Goal: Navigation & Orientation: Understand site structure

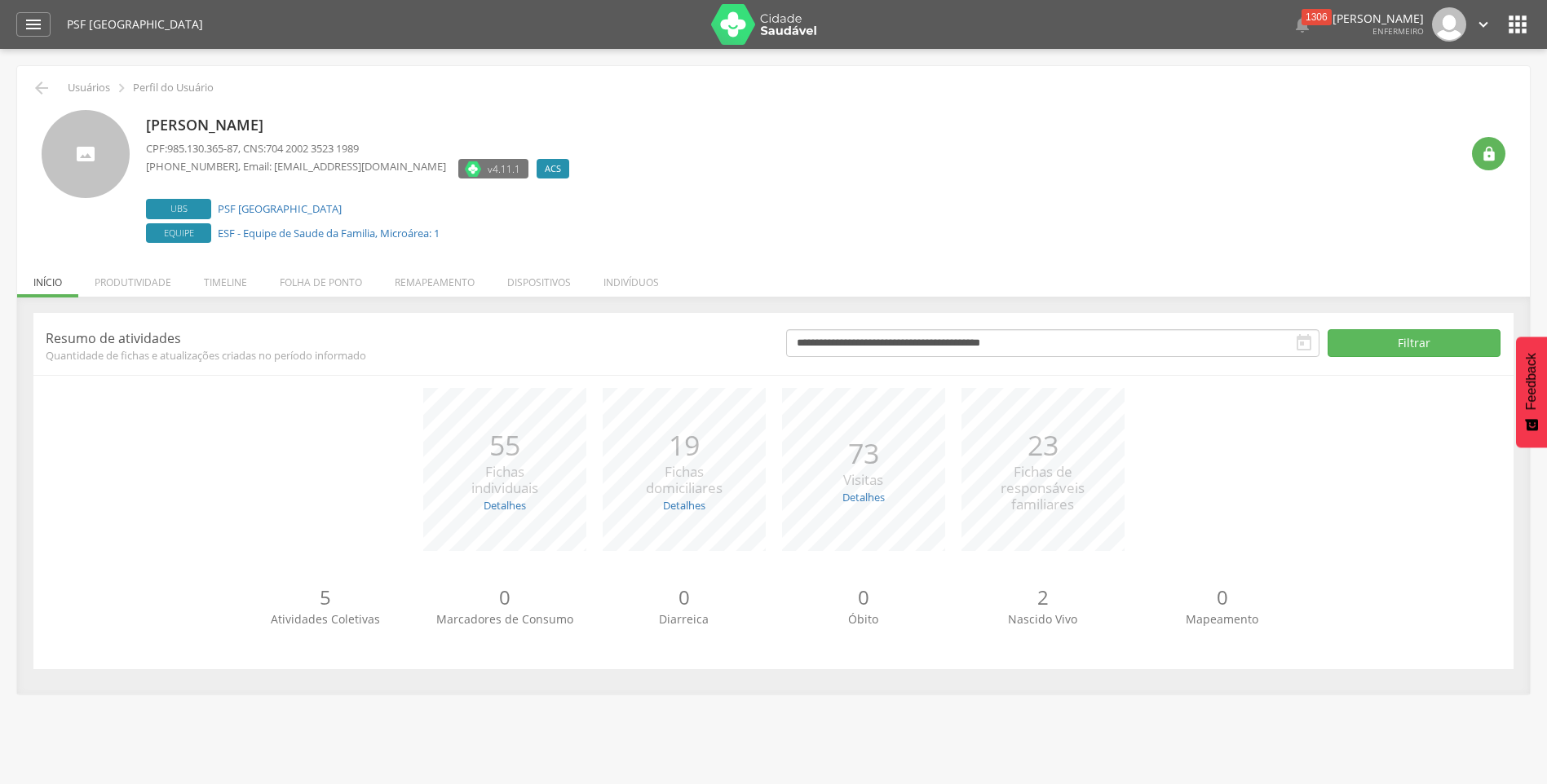
click at [1038, 460] on p "23" at bounding box center [1042, 445] width 84 height 40
drag, startPoint x: 875, startPoint y: 467, endPoint x: 829, endPoint y: 468, distance: 46.0
click at [873, 469] on p "73" at bounding box center [863, 453] width 40 height 40
click at [660, 468] on div "19 Fichas domiciliares" at bounding box center [684, 462] width 77 height 73
click at [440, 284] on li "Remapeamento" at bounding box center [434, 278] width 113 height 38
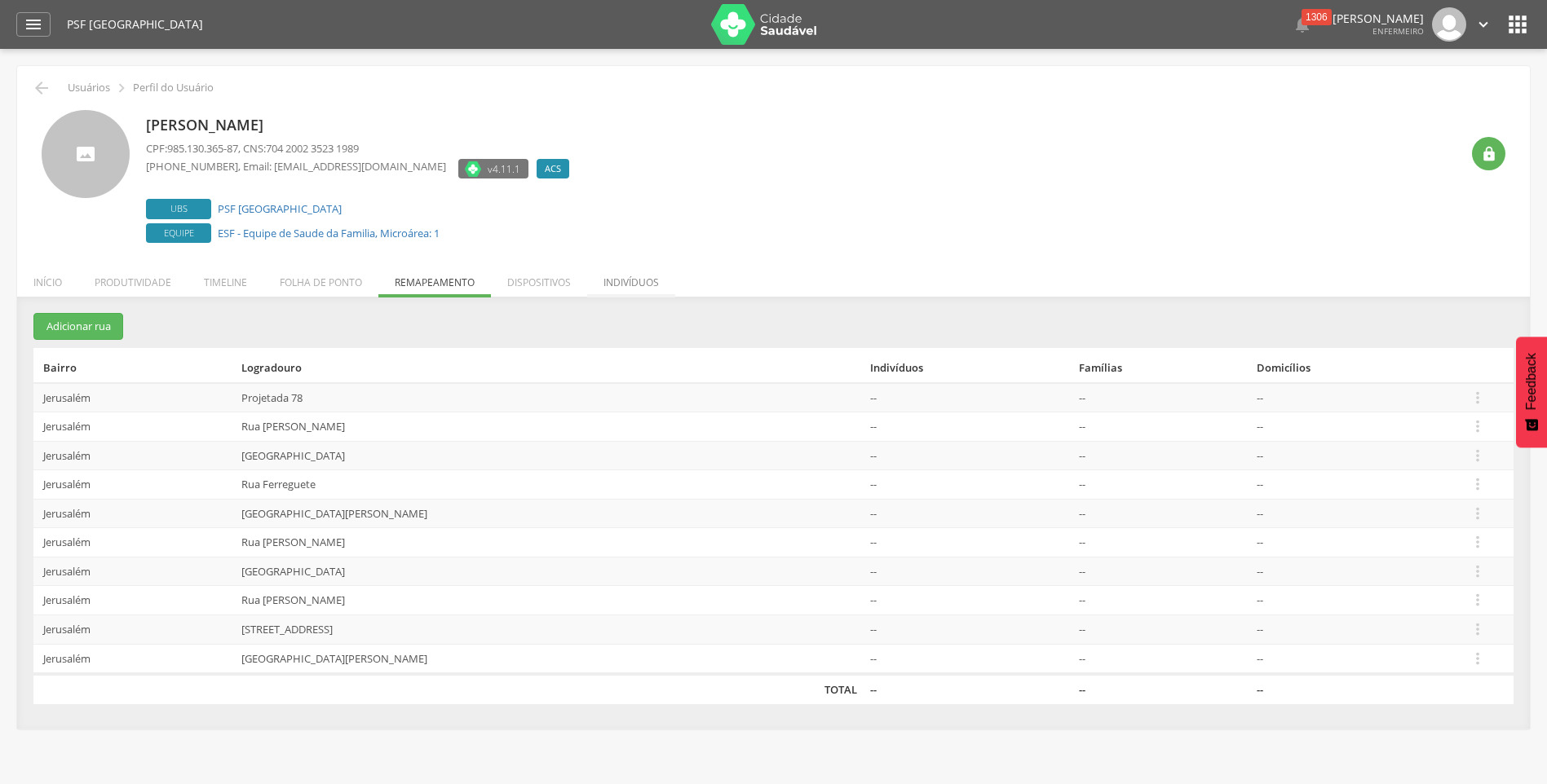
click at [616, 279] on li "Indivíduos" at bounding box center [631, 278] width 88 height 38
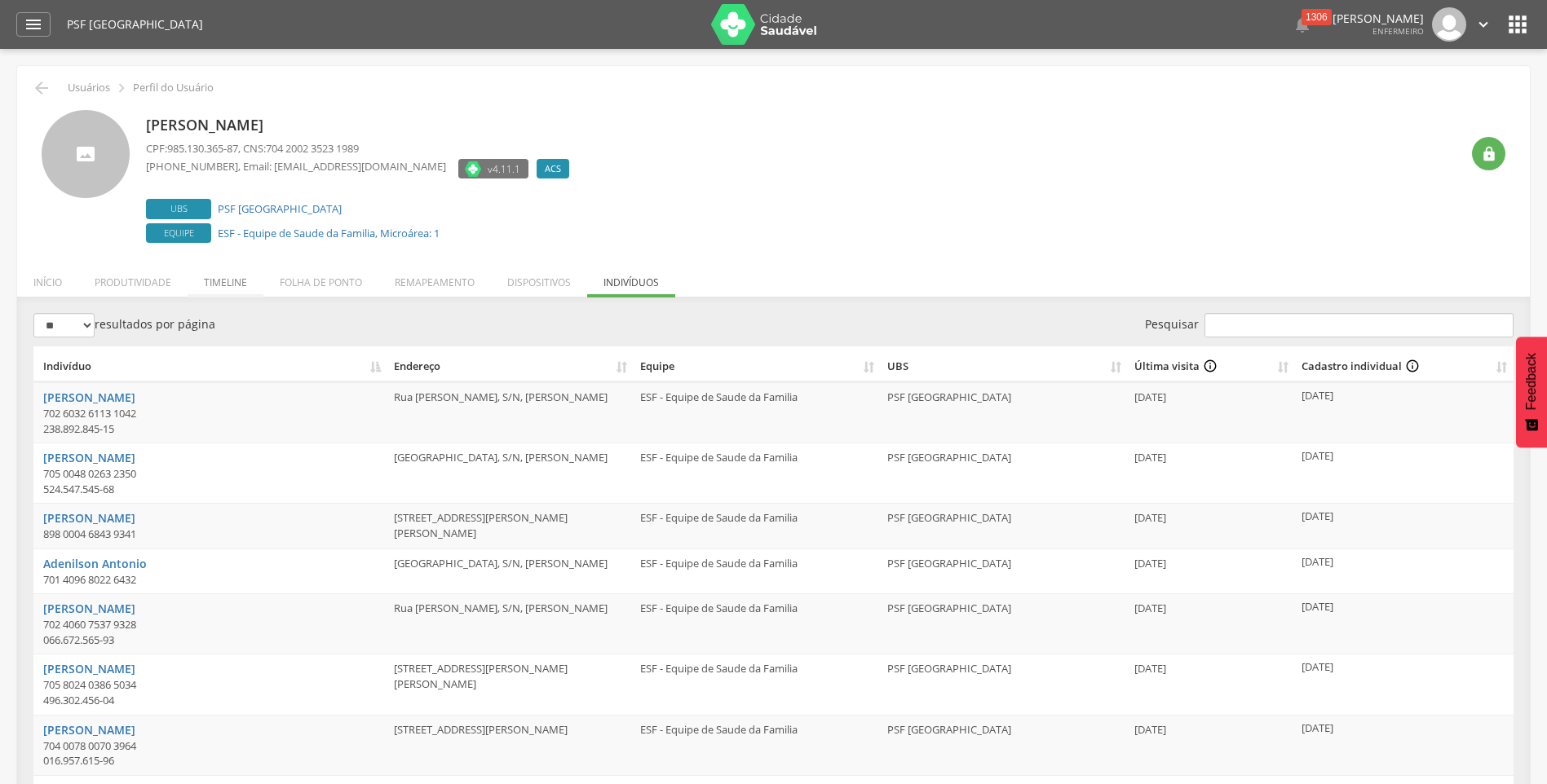
click at [212, 288] on li "Timeline" at bounding box center [226, 278] width 76 height 38
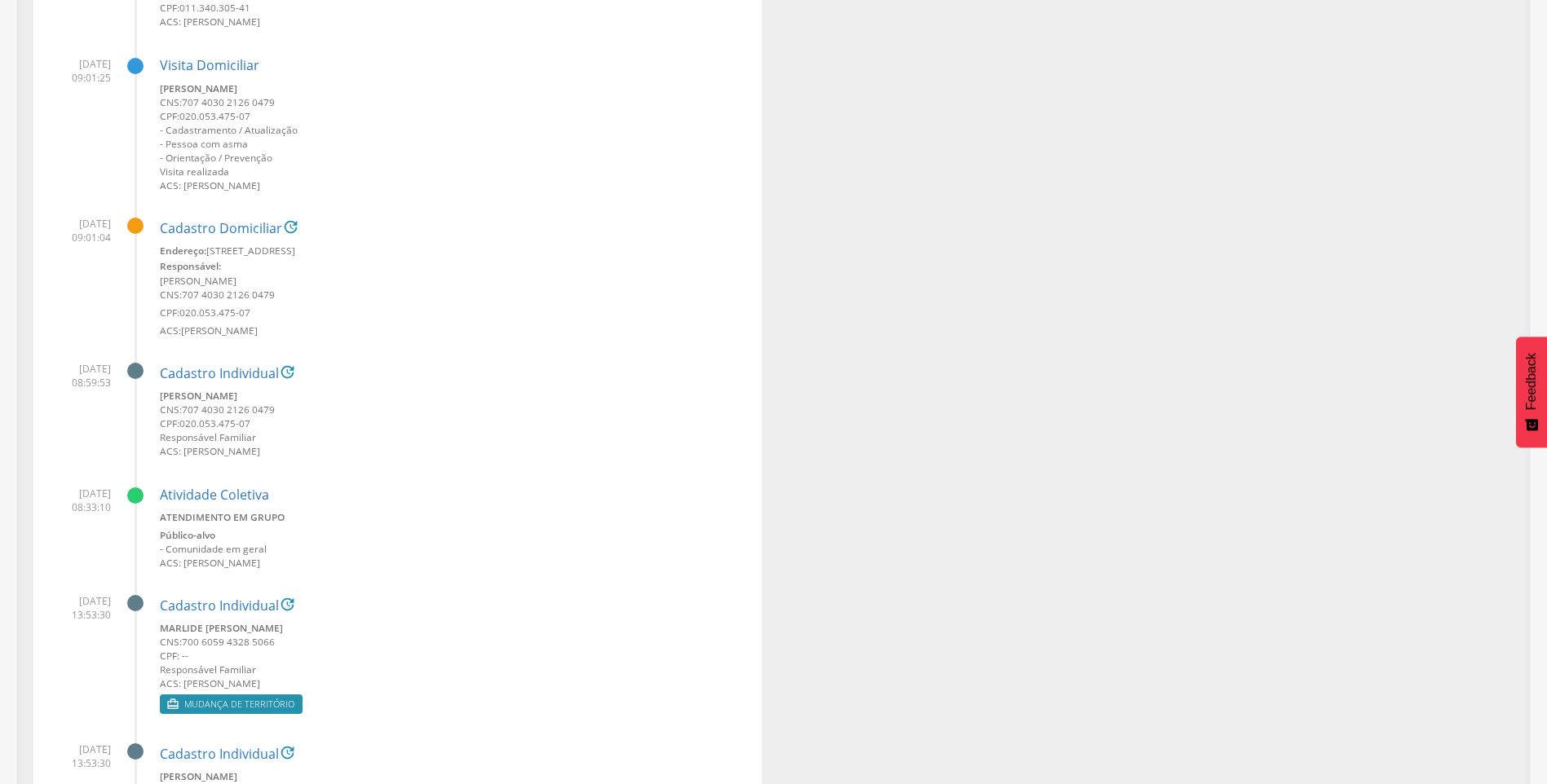
scroll to position [17450, 0]
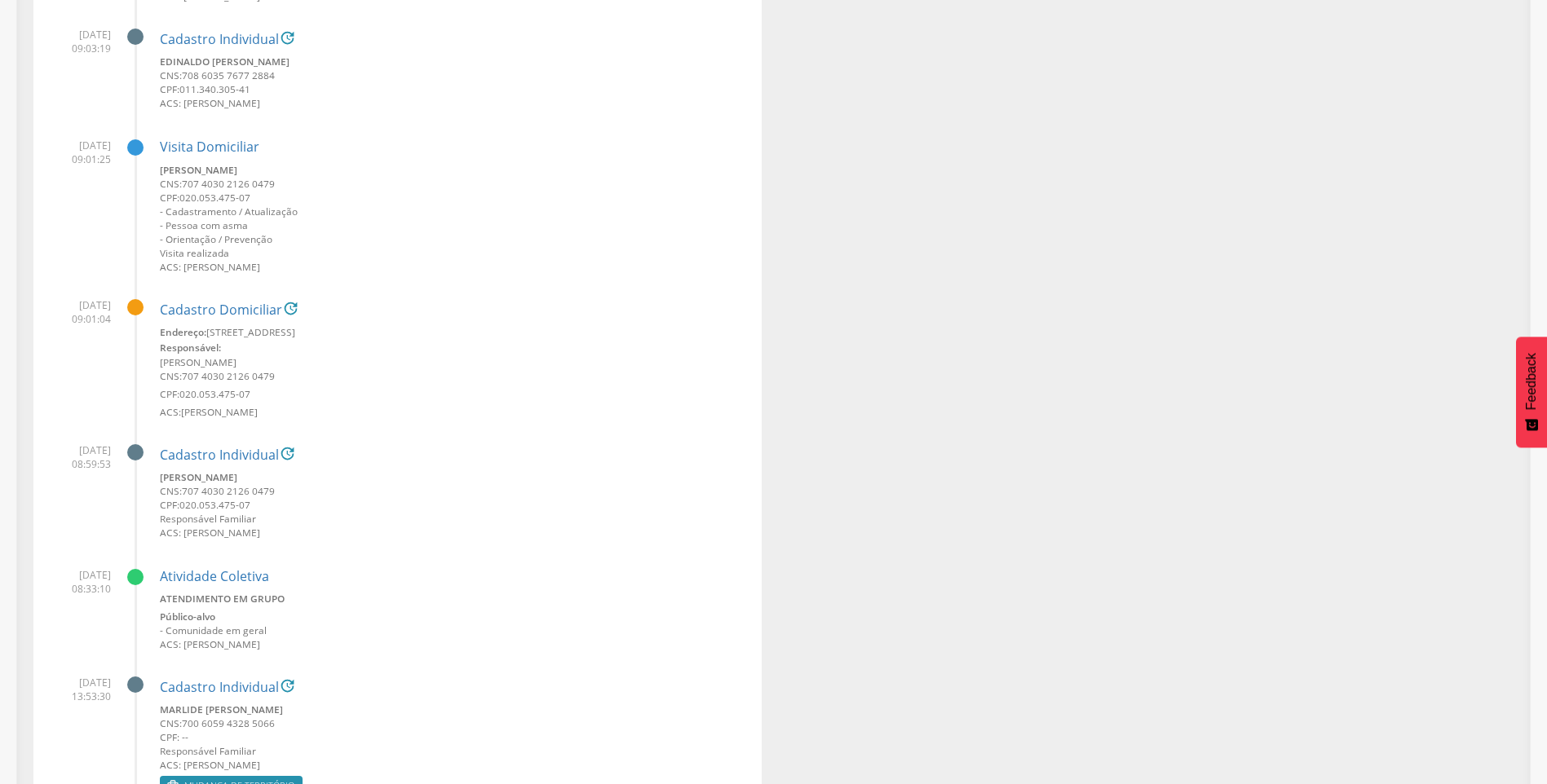
click at [133, 308] on div at bounding box center [135, 307] width 17 height 17
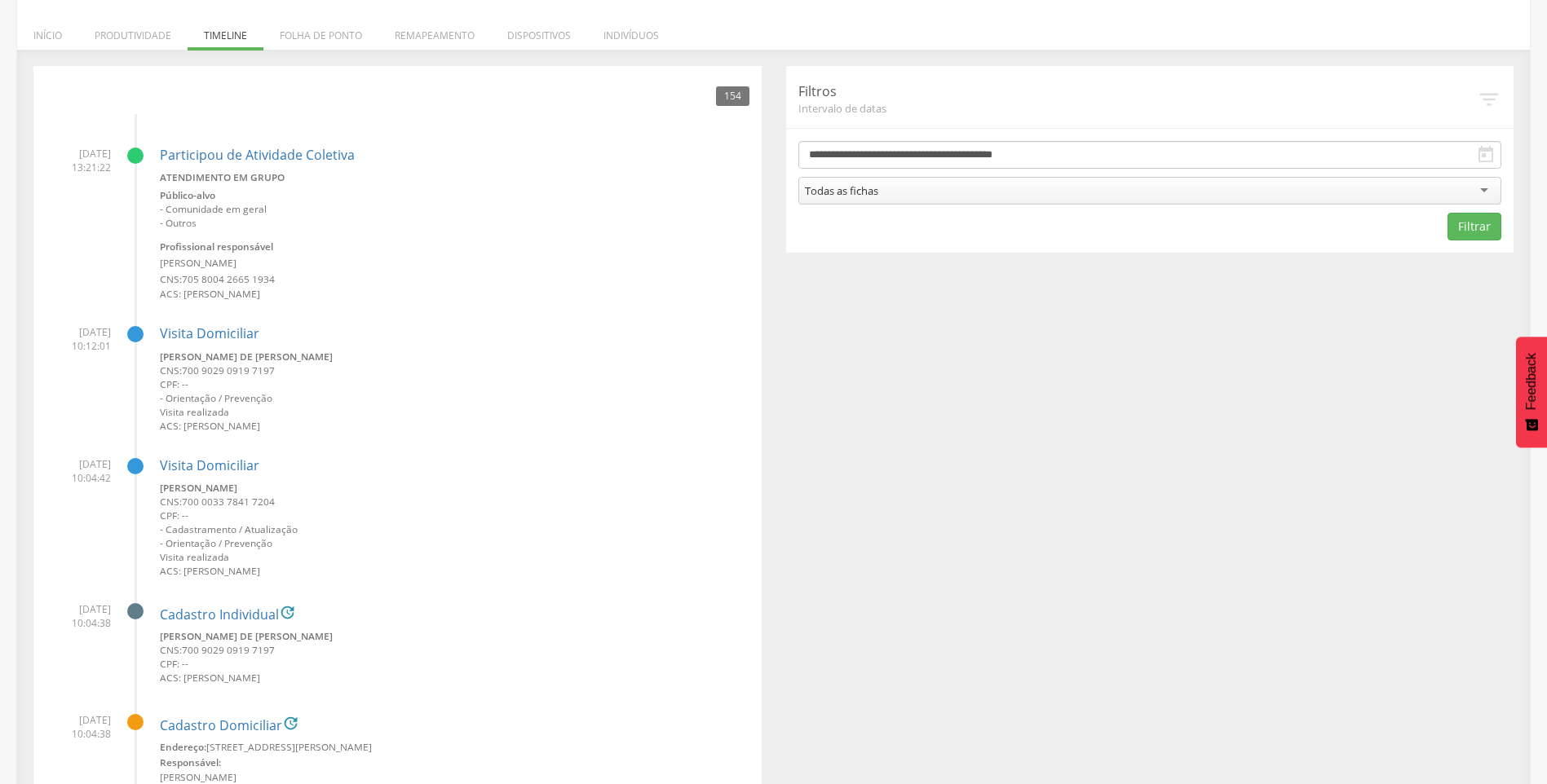
scroll to position [0, 0]
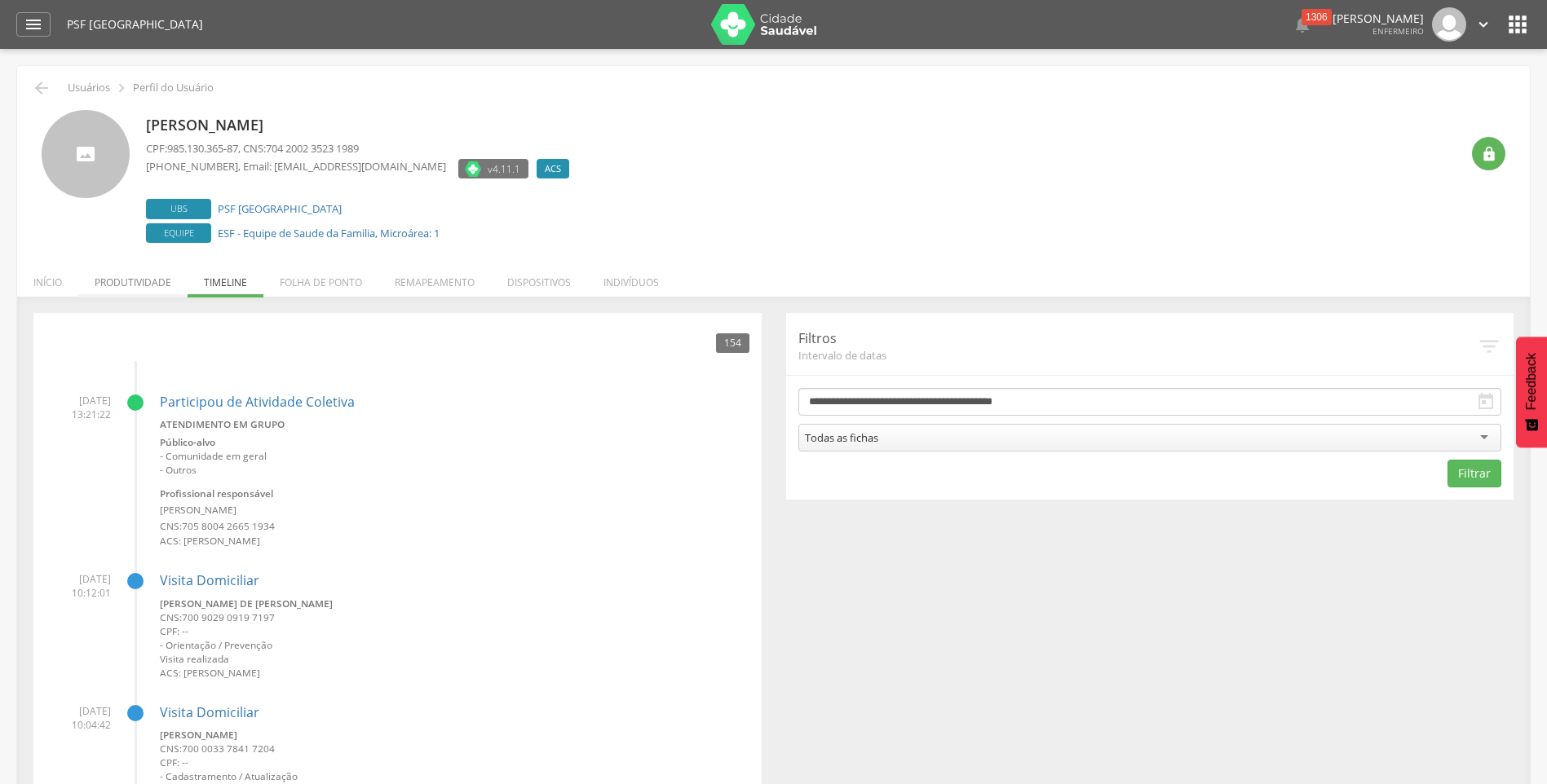
click at [133, 288] on li "Produtividade" at bounding box center [132, 278] width 109 height 38
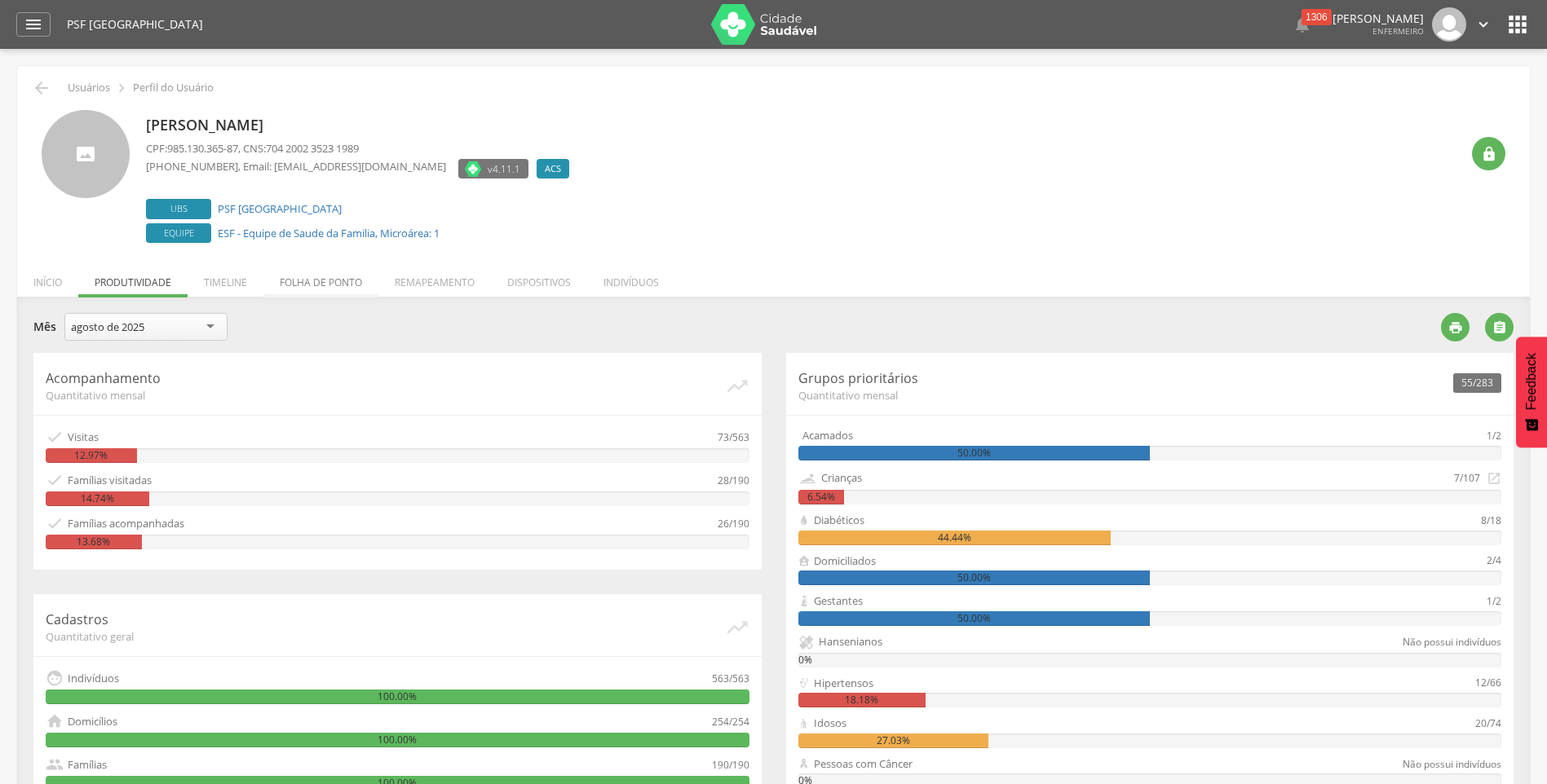
click at [305, 282] on li "Folha de ponto" at bounding box center [321, 278] width 115 height 38
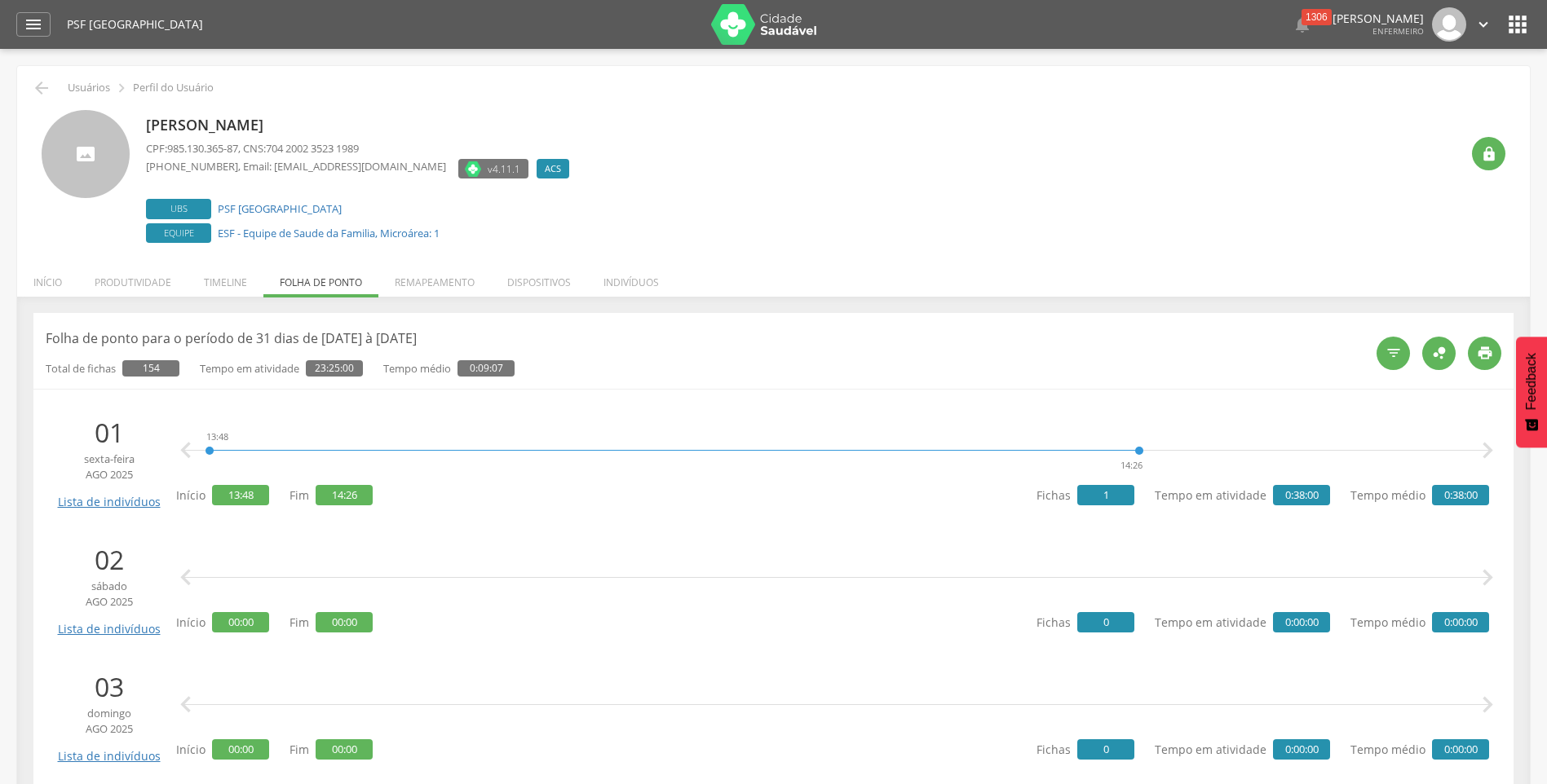
click at [1523, 27] on icon "" at bounding box center [1518, 24] width 26 height 26
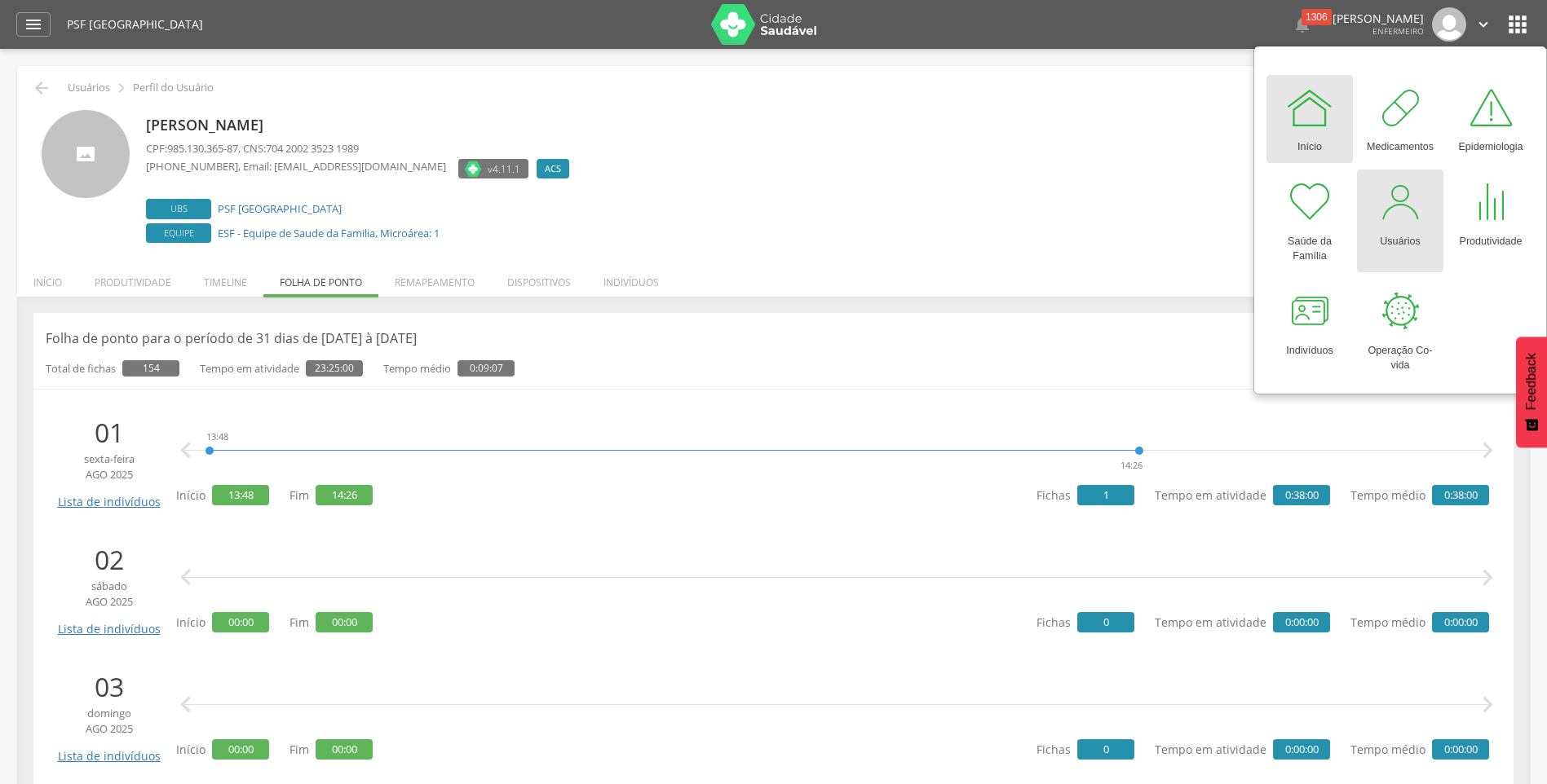
click at [1400, 225] on div at bounding box center [1400, 202] width 49 height 49
